Goal: Task Accomplishment & Management: Manage account settings

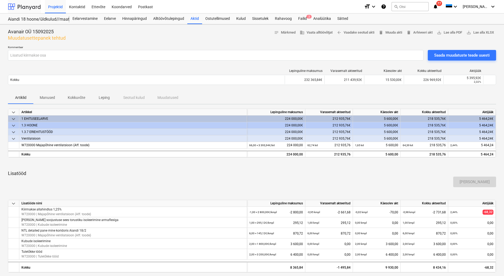
click at [27, 7] on div at bounding box center [24, 6] width 33 height 13
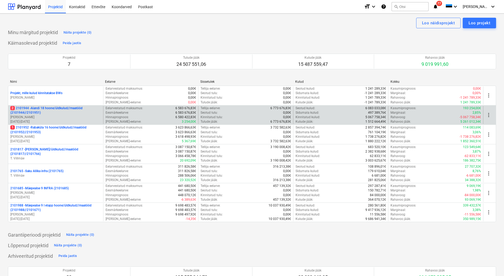
click at [35, 116] on p "[PERSON_NAME]" at bounding box center [55, 117] width 91 height 4
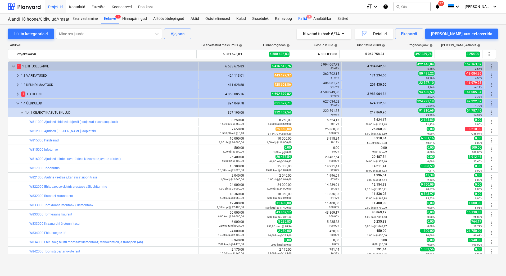
click at [302, 18] on div "Failid 2" at bounding box center [302, 18] width 15 height 11
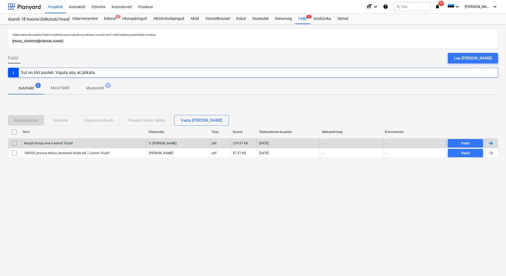
click at [56, 143] on div "Mospil Group arve 6 Aiandi 18.pdf" at bounding box center [47, 144] width 49 height 4
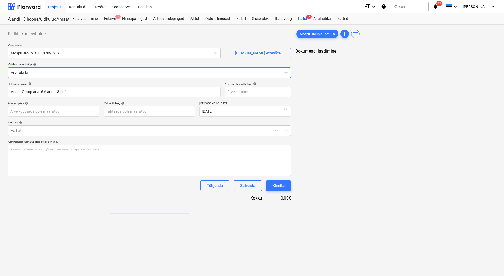
type input "Mospil Group arve 6 Aiandi 18.pdf"
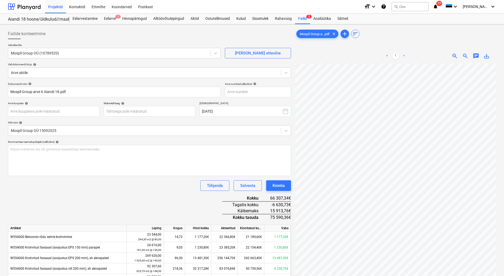
scroll to position [0, 30]
click at [251, 97] on input "text" at bounding box center [258, 92] width 66 height 11
click at [244, 91] on input "text" at bounding box center [258, 92] width 66 height 11
type input "250918/03"
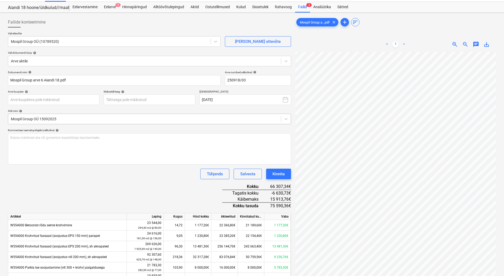
scroll to position [28, 3]
click at [23, 98] on body "Projektid Kontaktid Ettevõte Koondarved Postkast format_size keyboard_arrow_dow…" at bounding box center [252, 126] width 504 height 276
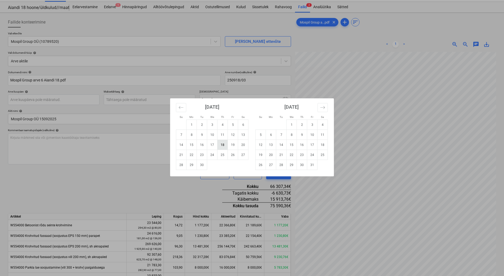
click at [223, 146] on td "18" at bounding box center [222, 145] width 10 height 10
type input "[DATE]"
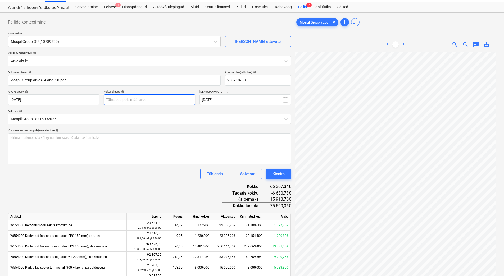
click at [132, 98] on body "Projektid Kontaktid Ettevõte Koondarved Postkast format_size keyboard_arrow_dow…" at bounding box center [252, 126] width 504 height 276
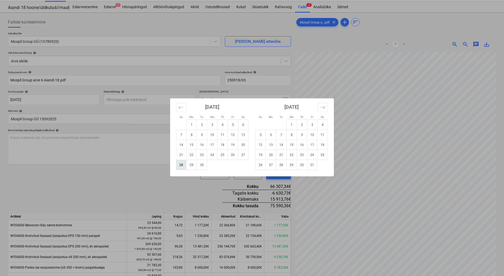
click at [183, 165] on td "28" at bounding box center [181, 165] width 10 height 10
type input "[DATE]"
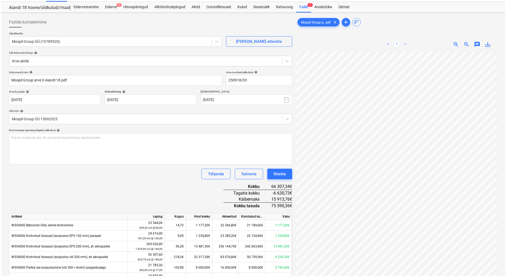
scroll to position [29, 38]
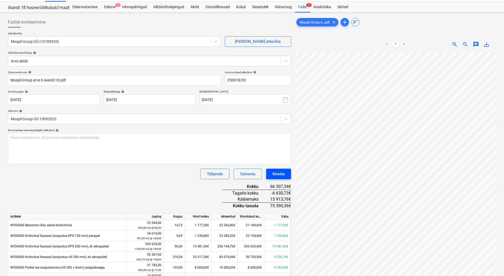
click at [275, 173] on div "Kinnita" at bounding box center [279, 174] width 12 height 7
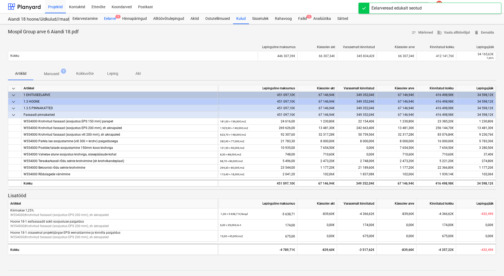
click at [108, 15] on div "Eelarve 1" at bounding box center [110, 18] width 18 height 11
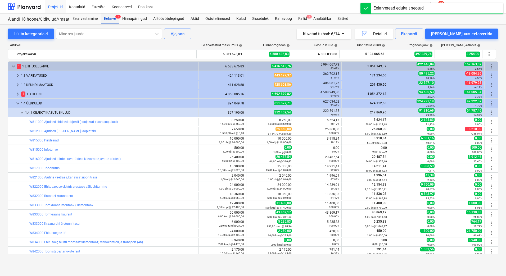
scroll to position [94, 0]
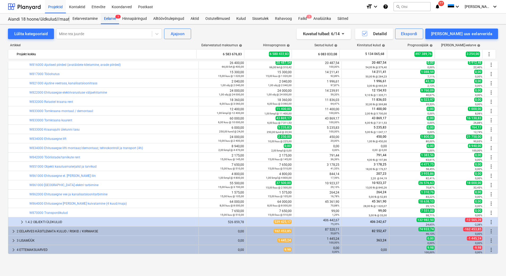
click at [109, 17] on div "Eelarve 1" at bounding box center [110, 18] width 18 height 11
click at [111, 20] on div "Eelarve 1" at bounding box center [110, 18] width 18 height 11
click at [37, 36] on div "Lülita kategooriaid" at bounding box center [30, 33] width 33 height 7
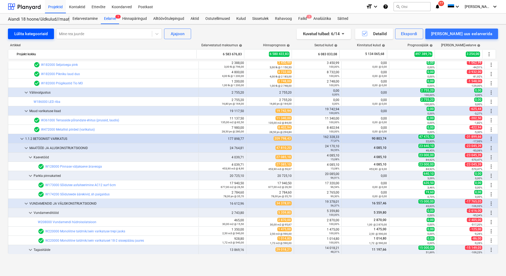
click at [37, 36] on div "Lülita kategooriaid" at bounding box center [30, 33] width 33 height 7
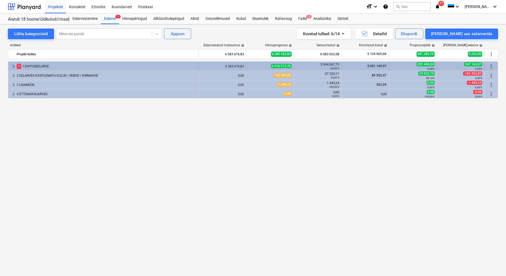
click at [31, 66] on div "1 1 EHITUSEELARVE" at bounding box center [107, 66] width 180 height 8
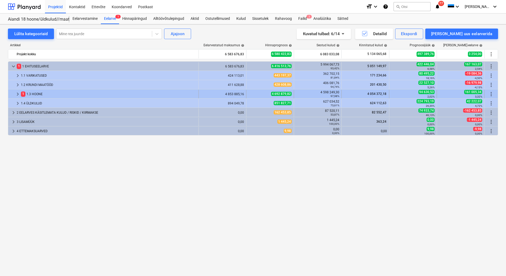
click at [32, 94] on div "1 1.3 HOONE" at bounding box center [108, 94] width 175 height 8
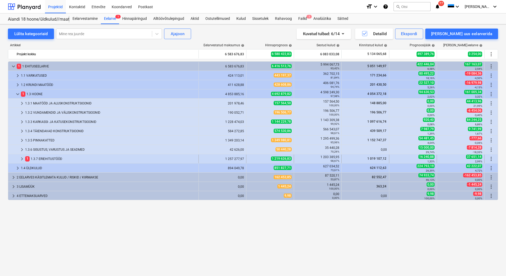
click at [47, 159] on div "1 1.3.7 ERIEHITUSTÖÖD" at bounding box center [110, 159] width 171 height 8
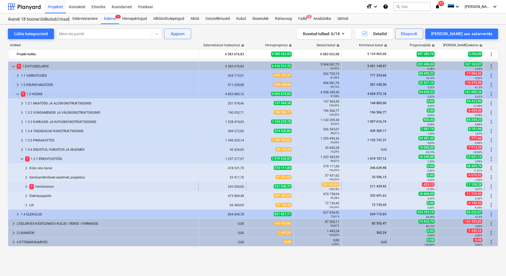
click at [62, 187] on div "1 Ventilatsioon" at bounding box center [112, 187] width 167 height 8
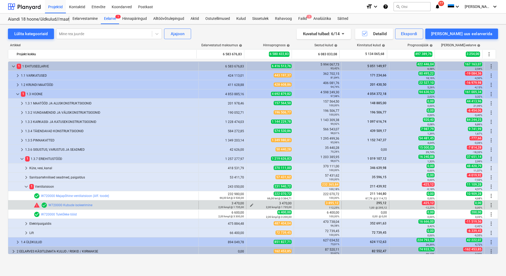
click at [251, 205] on span "edit" at bounding box center [252, 205] width 4 height 4
type textarea "x"
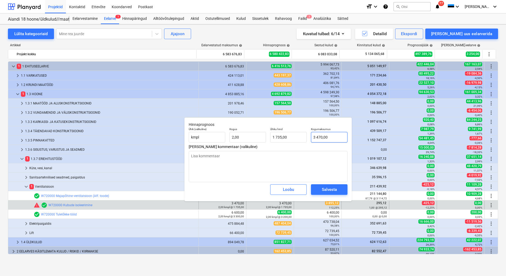
type input "3470"
drag, startPoint x: 329, startPoint y: 136, endPoint x: 311, endPoint y: 136, distance: 17.7
click at [311, 136] on input "3470" at bounding box center [329, 137] width 37 height 11
type textarea "x"
type input "3"
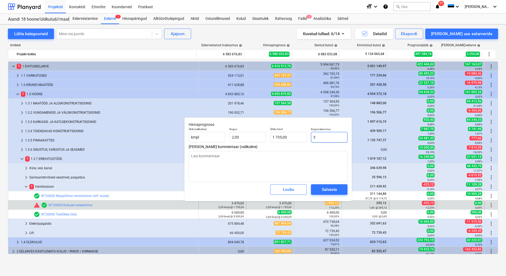
type input "1,50"
type textarea "x"
type input "38"
type input "19,00"
type textarea "x"
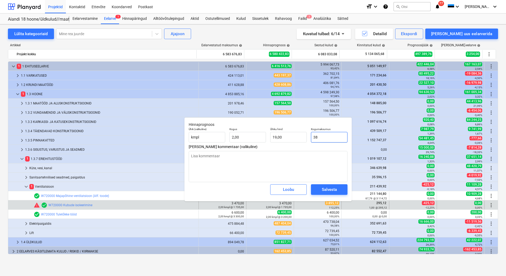
type input "389"
type input "194,50"
type textarea "x"
type input "3895"
type input "1 947,50"
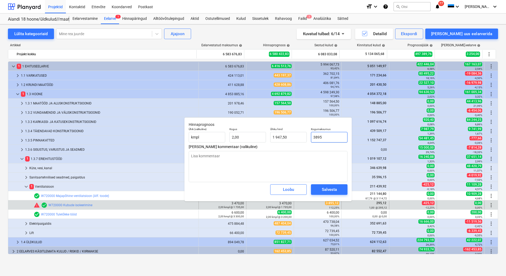
type textarea "x"
type input "3895,"
type textarea "x"
type input "3895,1"
type input "1 947,55"
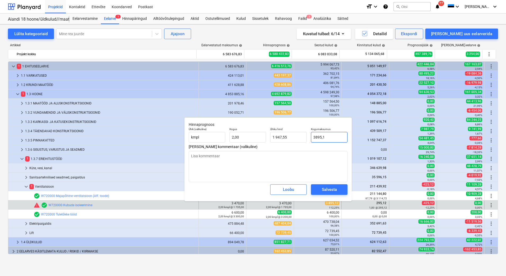
type textarea "x"
type input "3895,12"
type input "1 947,56"
type input "3895,12"
type textarea "x"
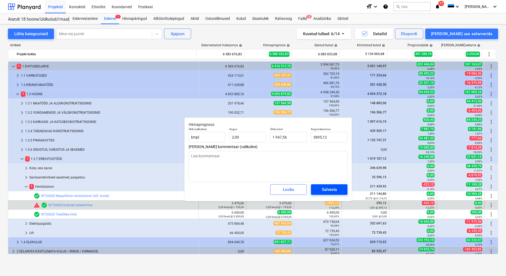
type input "3 895,12"
click at [323, 189] on div "Salvesta" at bounding box center [329, 189] width 15 height 7
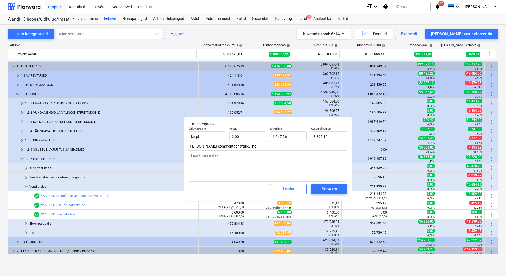
type textarea "x"
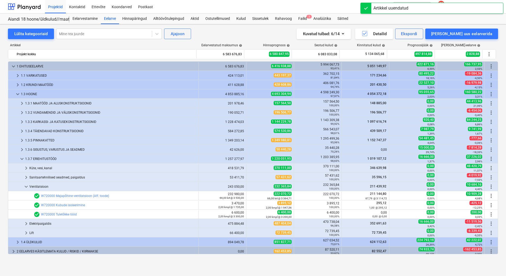
scroll to position [20, 0]
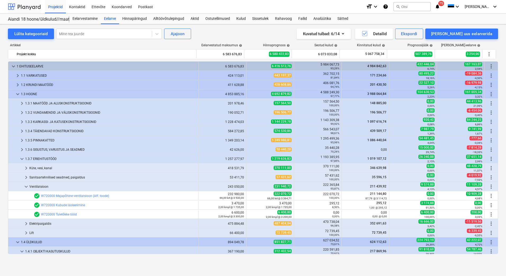
scroll to position [0, 0]
click at [34, 5] on div at bounding box center [24, 6] width 33 height 13
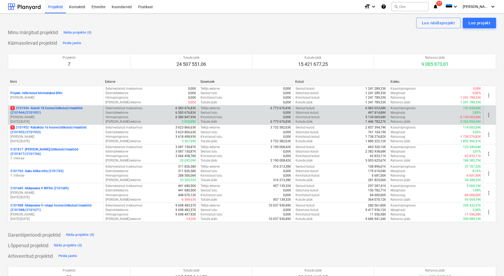
click at [54, 111] on p "1 2101944 - Aiandi 18 hoone/üldkulud//maatööd (2101944//2101951)" at bounding box center [55, 110] width 91 height 9
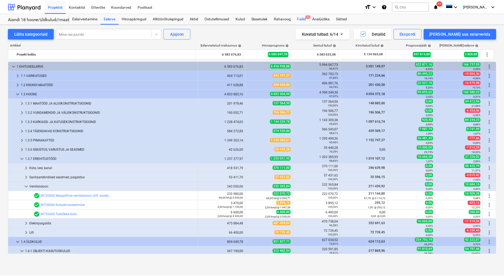
scroll to position [0, 0]
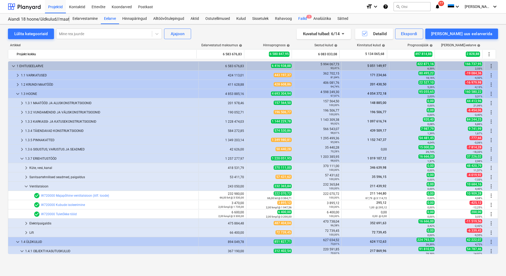
click at [300, 19] on div "Failid 1" at bounding box center [302, 18] width 15 height 11
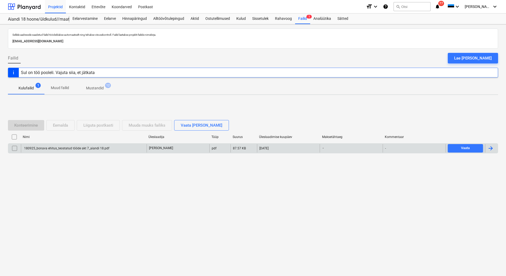
click at [66, 148] on div "180925_bonava ehitus_teostatud tööde akt 7_aiandi 18.pdf" at bounding box center [66, 149] width 86 height 4
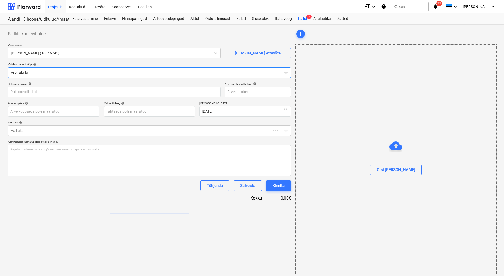
type input "180925_bonava ehitus_teostatud tööde akt 7_aiandi 18.pdf"
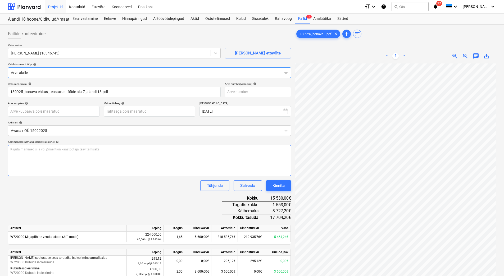
scroll to position [77, 0]
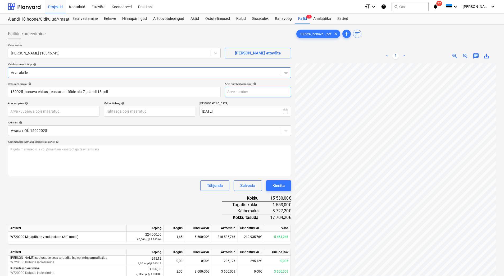
click at [243, 95] on input "text" at bounding box center [258, 92] width 66 height 11
type input "180925"
click at [169, 112] on body "Projektid Kontaktid Ettevõte Koondarved Postkast format_size keyboard_arrow_dow…" at bounding box center [252, 138] width 504 height 276
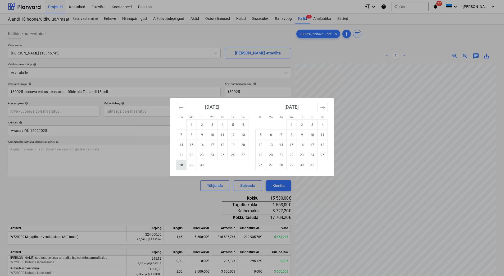
click at [181, 165] on td "28" at bounding box center [181, 165] width 10 height 10
type input "[DATE]"
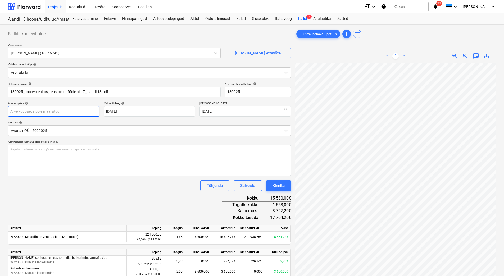
click at [69, 114] on body "Projektid Kontaktid Ettevõte Koondarved Postkast format_size keyboard_arrow_dow…" at bounding box center [252, 138] width 504 height 276
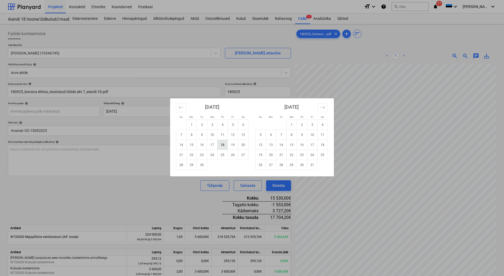
click at [223, 147] on td "18" at bounding box center [222, 145] width 10 height 10
type input "[DATE]"
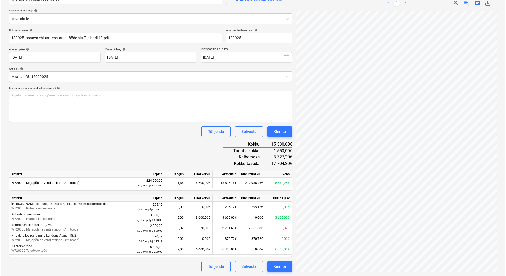
scroll to position [60, 13]
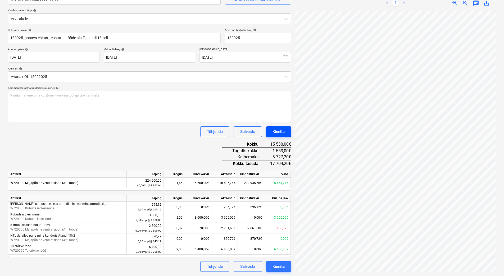
click at [284, 130] on div "Kinnita" at bounding box center [279, 131] width 12 height 7
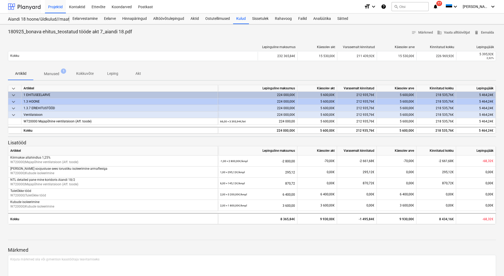
click at [25, 7] on div at bounding box center [24, 6] width 33 height 13
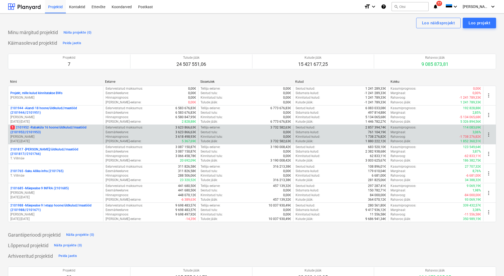
click at [42, 131] on p "1 2101952 - [GEOGRAPHIC_DATA] 16 hoone/üldkulud//maatööd (2101952//2101953)" at bounding box center [55, 129] width 91 height 9
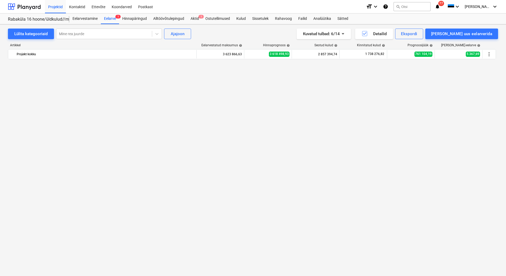
scroll to position [1872, 0]
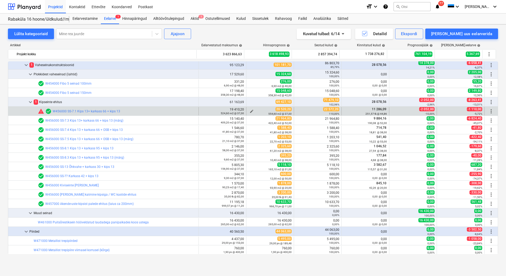
click at [250, 110] on span "edit" at bounding box center [252, 111] width 4 height 4
type textarea "x"
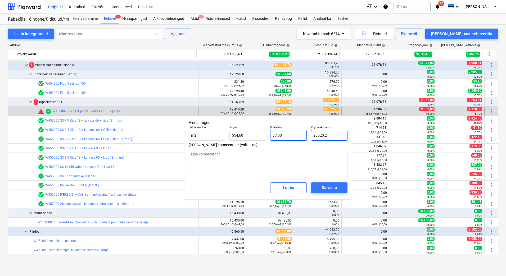
drag, startPoint x: 334, startPoint y: 135, endPoint x: 305, endPoint y: 133, distance: 28.6
click at [305, 133] on div "Ühik (valikuline) m2 Kogus 554,60 Ühiku hind 37,00 Kogumaksumus 20520,2" at bounding box center [268, 133] width 163 height 19
type input "2"
type textarea "x"
type input "0,00"
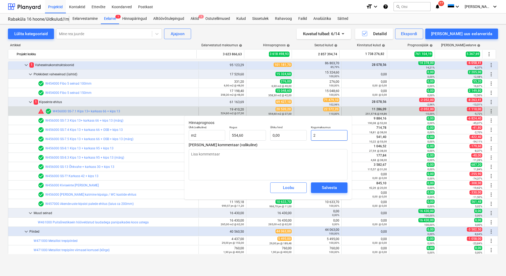
type input "22"
type textarea "x"
type input "0,04"
type input "225"
type textarea "x"
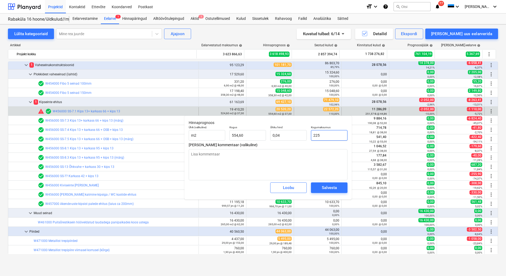
type input "0,41"
type input "2257"
type textarea "x"
type input "4,07"
type input "22572"
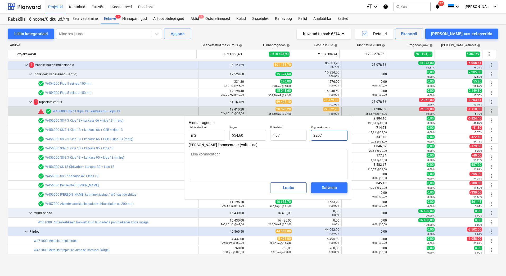
type textarea "x"
type input "40,70"
type input "22572,"
type textarea "x"
type input "22572,20"
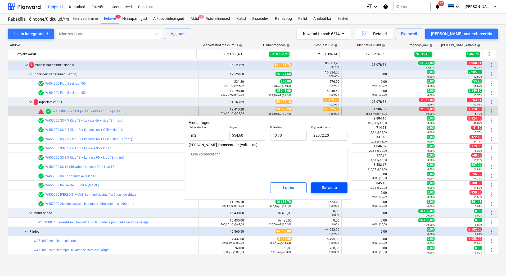
click at [325, 187] on div "Salvesta" at bounding box center [329, 187] width 15 height 7
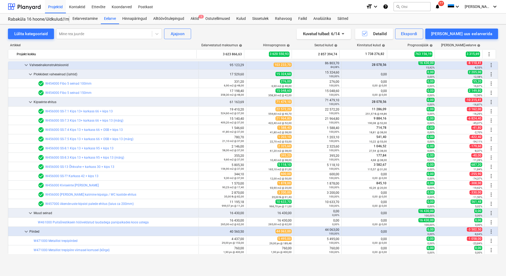
type textarea "x"
click at [194, 18] on div "Aktid 1" at bounding box center [194, 18] width 15 height 11
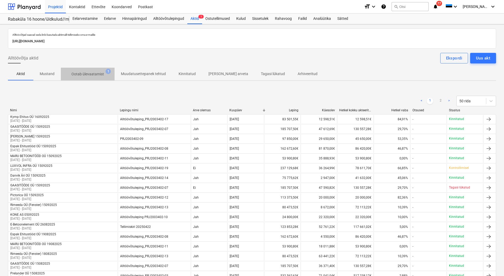
click at [96, 72] on p "Ootab ülevaatamist" at bounding box center [87, 74] width 33 height 6
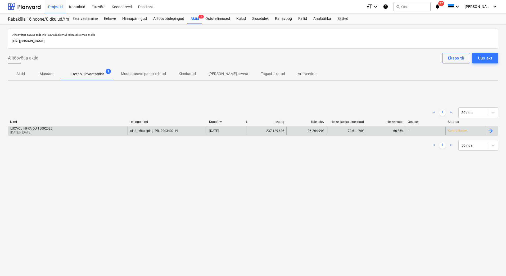
click at [46, 129] on div "LUXVOL INFRA OÜ 15092025" at bounding box center [31, 129] width 42 height 4
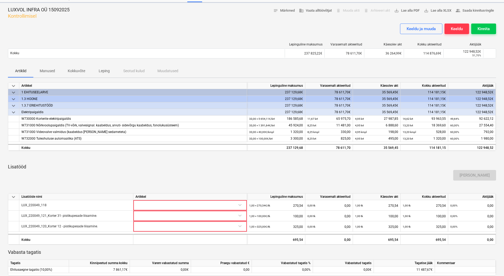
scroll to position [26, 0]
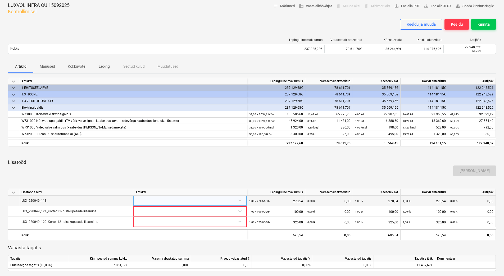
click at [191, 199] on div at bounding box center [189, 200] width 109 height 9
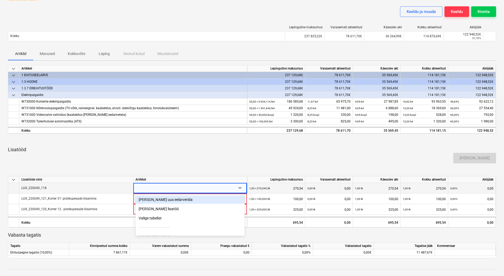
scroll to position [40, 0]
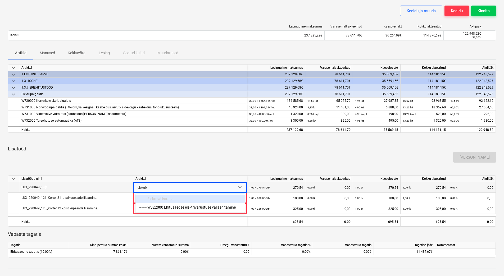
type input "elektriva"
click at [190, 200] on div "-- -- -- W822000 Ehitusaegse elektrivarustuse väljaehitamine" at bounding box center [189, 199] width 109 height 8
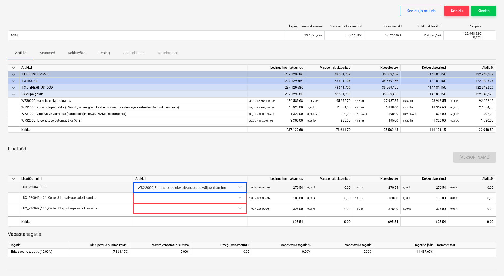
click at [194, 169] on div at bounding box center [252, 169] width 488 height 4
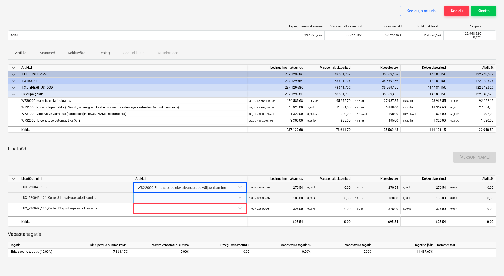
click at [177, 197] on div at bounding box center [189, 197] width 109 height 9
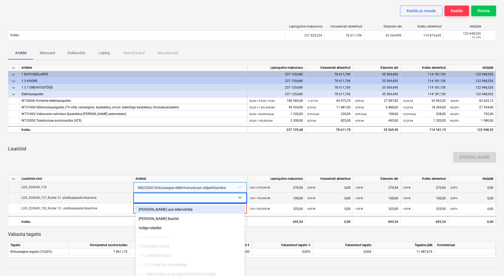
scroll to position [51, 0]
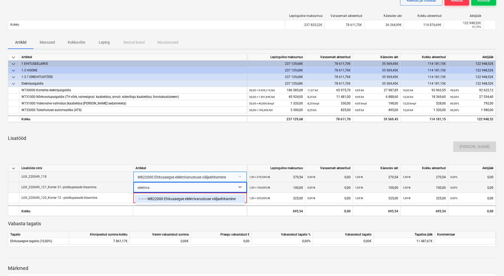
type input "elektrivar"
click at [180, 200] on div "-- -- -- W822000 Ehitusaegse elektrivarustuse väljaehitamine" at bounding box center [189, 199] width 109 height 8
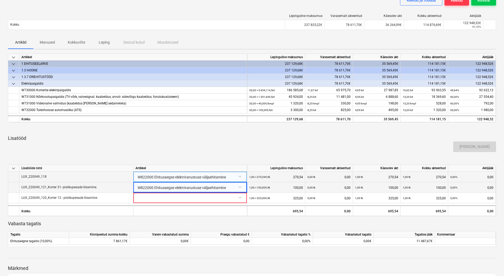
click at [203, 135] on p "Lisatööd" at bounding box center [252, 138] width 488 height 6
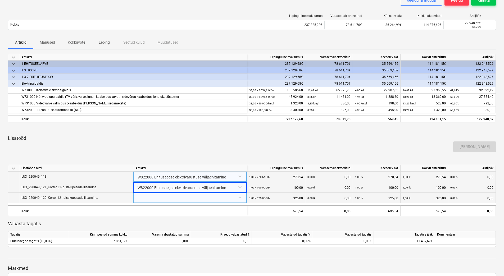
click at [187, 199] on div at bounding box center [189, 197] width 109 height 9
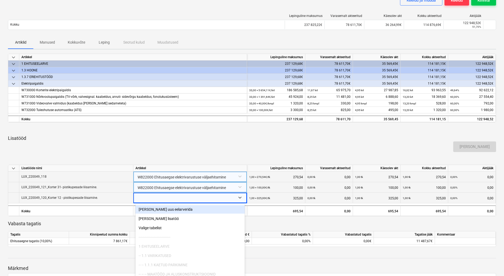
scroll to position [61, 0]
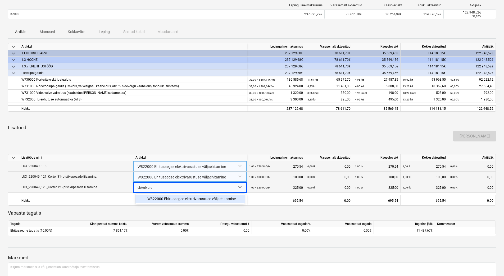
type input "elektrivarus"
click at [187, 199] on div "-- -- -- W822000 Ehitusaegse elektrivarustuse väljaehitamine" at bounding box center [189, 199] width 109 height 8
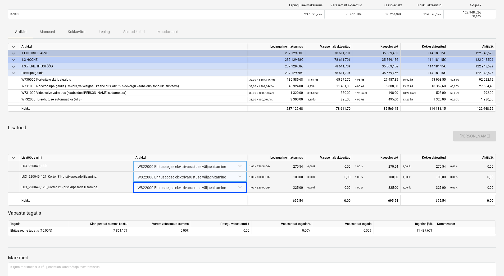
click at [223, 122] on div "keyboard_arrow_down Artikkel Lepinguline [PERSON_NAME] akteeritud Käesolev akt …" at bounding box center [252, 139] width 488 height 193
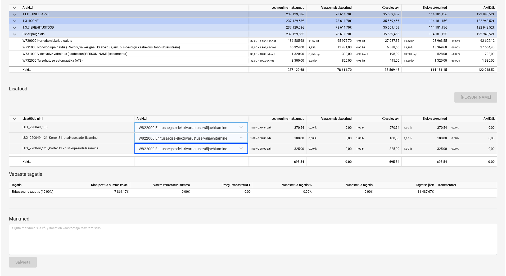
scroll to position [0, 0]
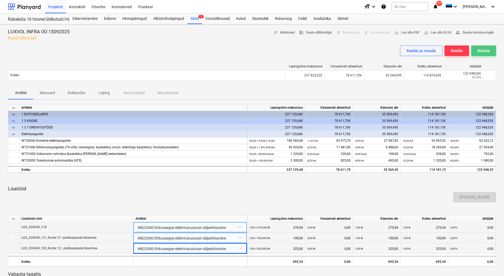
click at [482, 50] on div "Kinnita" at bounding box center [484, 50] width 12 height 7
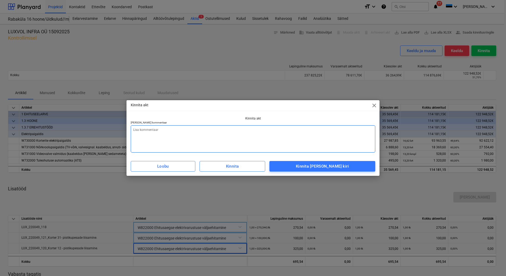
click at [267, 146] on textarea at bounding box center [253, 138] width 244 height 27
type textarea "x"
type textarea "L"
type textarea "x"
type textarea "Li"
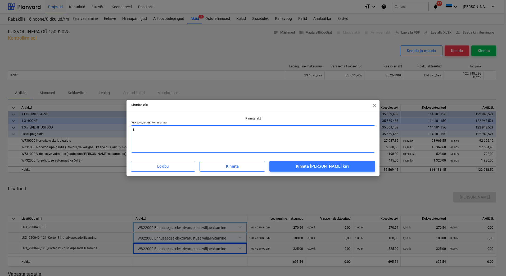
type textarea "x"
type textarea "Lis"
type textarea "x"
type textarea "[PERSON_NAME]"
type textarea "x"
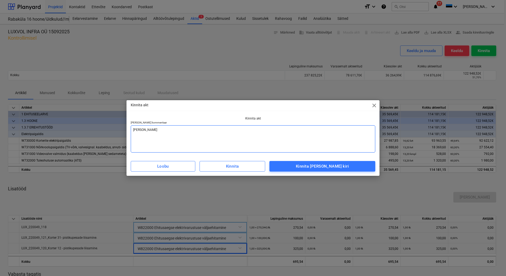
type textarea "Lisad"
type textarea "x"
type textarea "Lisada"
type textarea "x"
type textarea "Lisada"
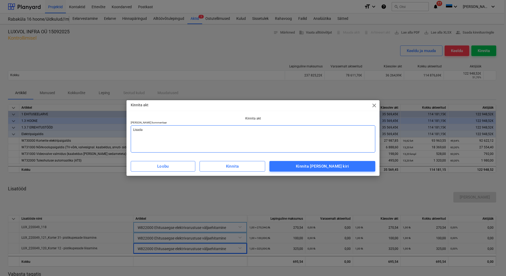
type textarea "x"
type textarea "Lisada a"
type textarea "x"
type textarea "Lisada ar"
type textarea "x"
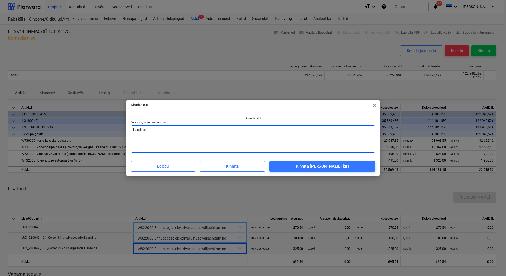
type textarea "[PERSON_NAME] arv"
type textarea "x"
type textarea "[PERSON_NAME]"
type textarea "x"
type textarea "[PERSON_NAME]"
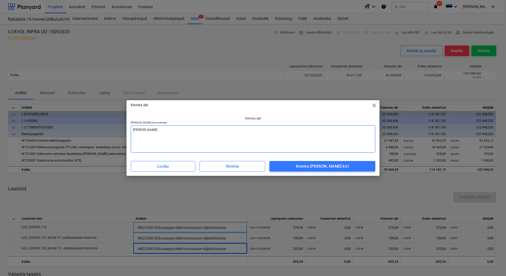
type textarea "x"
type textarea "[PERSON_NAME] arve v"
type textarea "x"
type textarea "[PERSON_NAME] arve va"
type textarea "x"
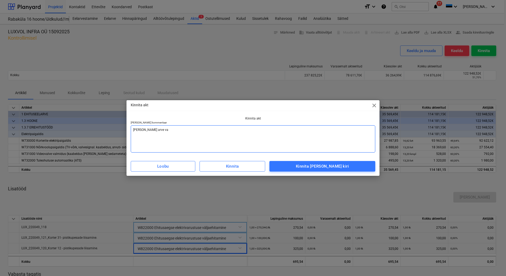
type textarea "[PERSON_NAME] arve vas"
type textarea "x"
type textarea "[PERSON_NAME] arve vast"
type textarea "x"
type textarea "[PERSON_NAME] [PERSON_NAME]"
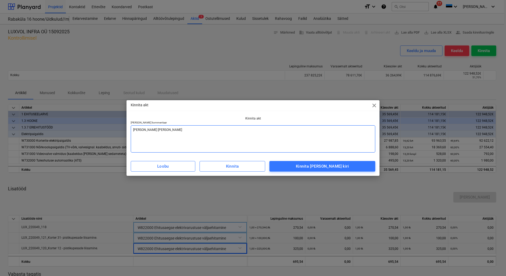
type textarea "x"
type textarea "[PERSON_NAME] [PERSON_NAME]"
type textarea "x"
type textarea "[PERSON_NAME] [PERSON_NAME]"
type textarea "x"
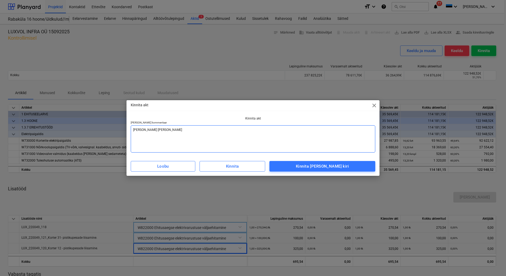
type textarea "[PERSON_NAME] arve vastaval"
type textarea "x"
type textarea "Lisada arve vastavalt"
type textarea "x"
type textarea "Lisada arve vastavalt"
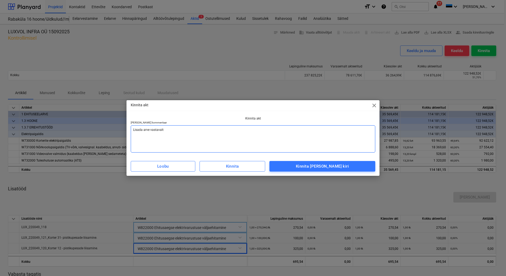
type textarea "x"
type textarea "Lisada arve vastavalt a"
type textarea "x"
type textarea "Lisada arve vastavalt ak"
type textarea "x"
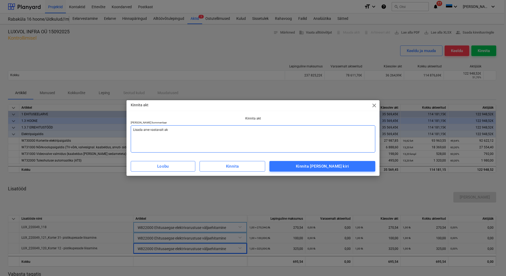
type textarea "Lisada arve vastavalt akt"
type textarea "x"
type textarea "Lisada arve vastavalt akti"
type textarea "x"
type textarea "Lisada arve vastavalt aktil"
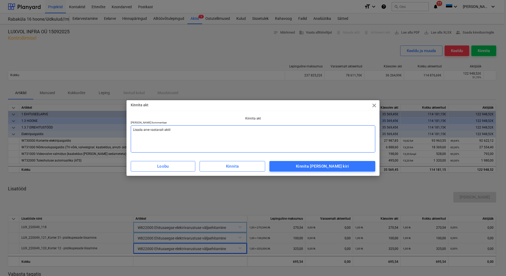
type textarea "x"
type textarea "Lisada arve vastavalt aktile"
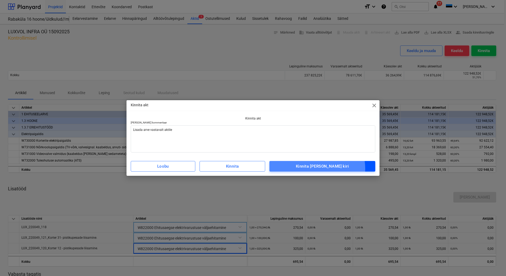
click at [324, 169] on div "Kinnita [PERSON_NAME] kiri" at bounding box center [322, 166] width 53 height 7
type textarea "x"
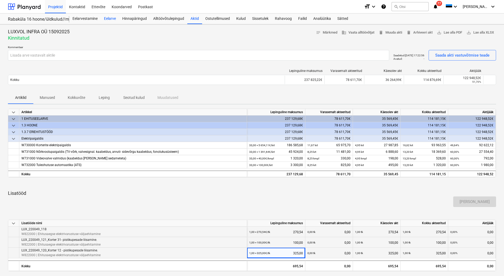
click at [105, 17] on div "Eelarve" at bounding box center [110, 18] width 18 height 11
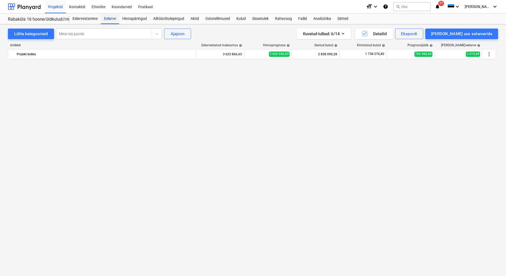
scroll to position [1872, 0]
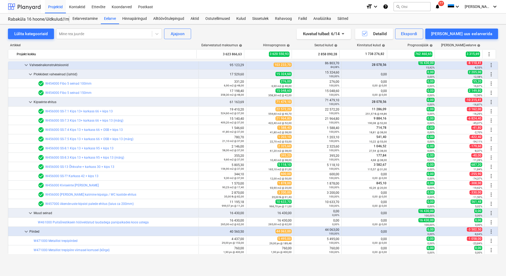
click at [33, 9] on div at bounding box center [24, 6] width 33 height 13
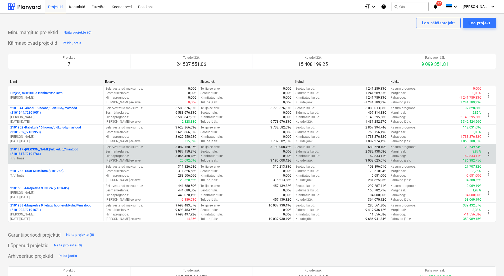
click at [52, 148] on p "2101817 - [PERSON_NAME]/üldkulud//maatööd (2101817//2101766)" at bounding box center [55, 151] width 91 height 9
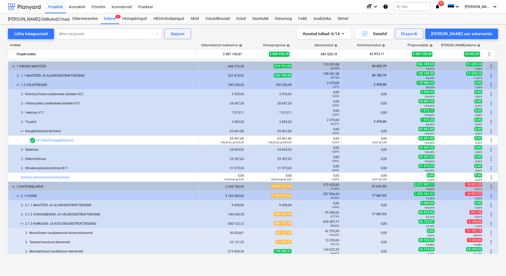
click at [25, 4] on div at bounding box center [24, 6] width 33 height 13
